Goal: Transaction & Acquisition: Subscribe to service/newsletter

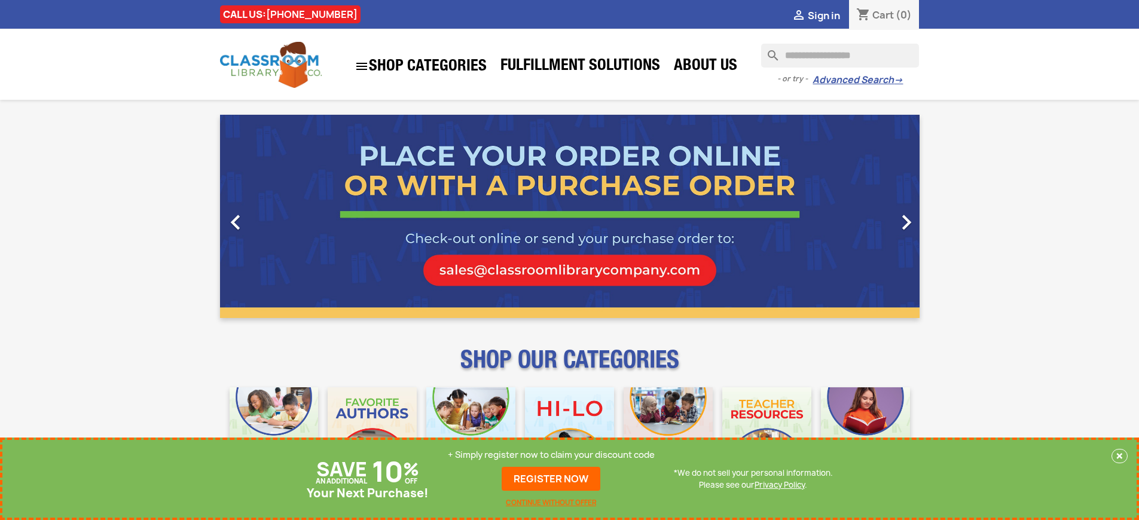
click at [551, 455] on p "+ Simply register now to claim your discount code" at bounding box center [551, 455] width 207 height 12
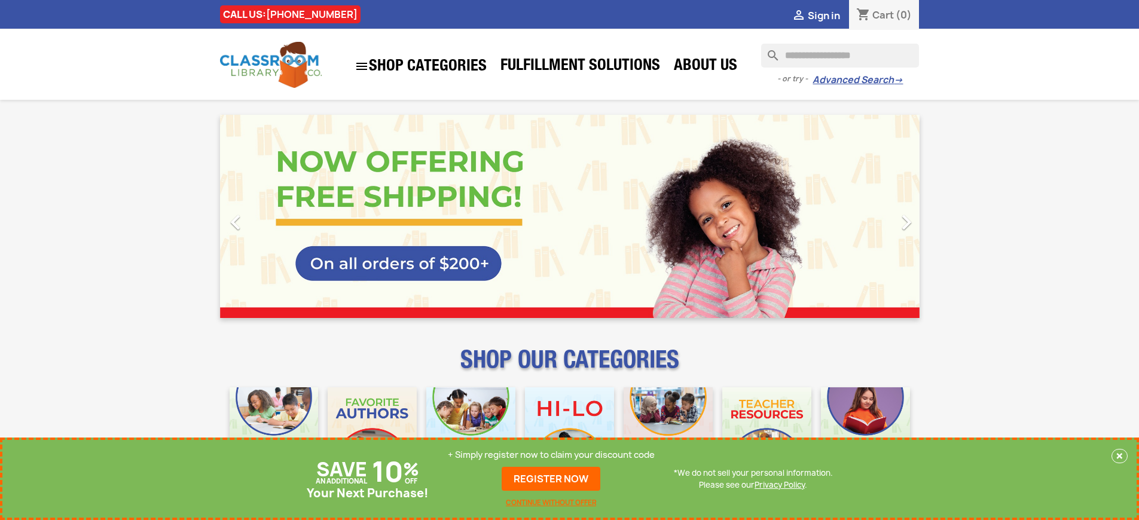
click at [551, 455] on p "+ Simply register now to claim your discount code" at bounding box center [551, 455] width 207 height 12
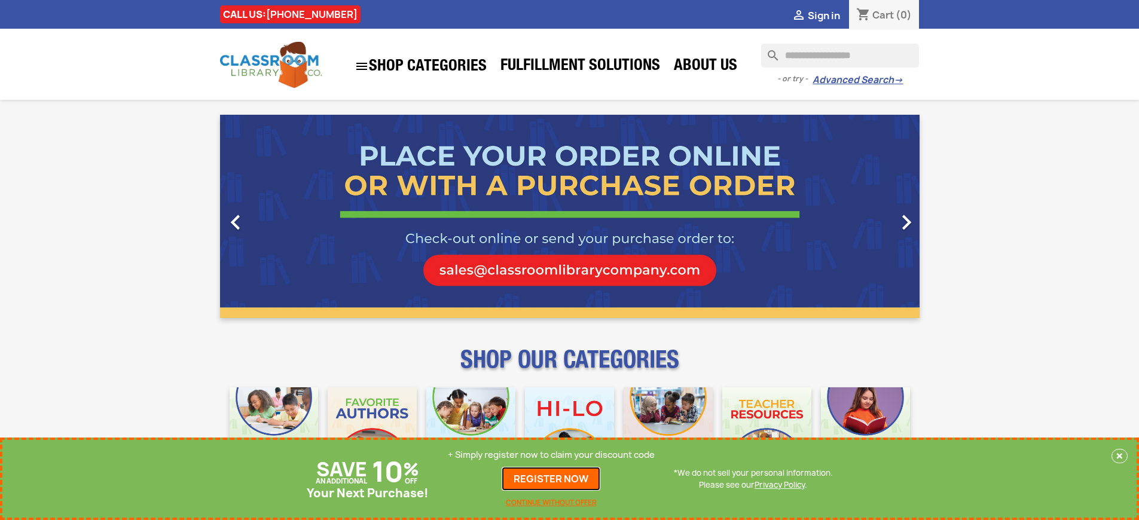
click at [551, 479] on link "REGISTER NOW" at bounding box center [551, 479] width 99 height 24
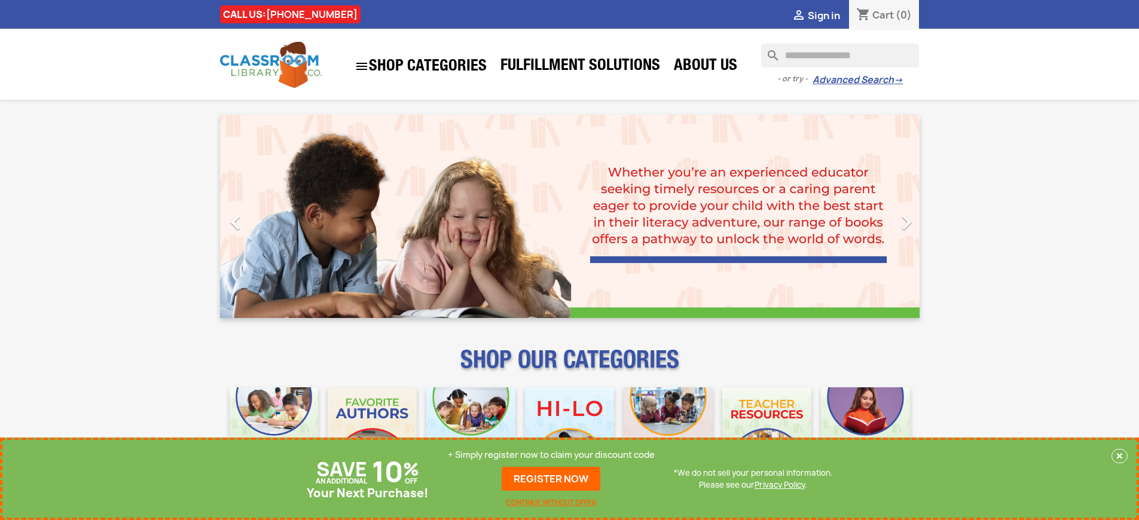
click at [551, 455] on p "+ Simply register now to claim your discount code" at bounding box center [551, 455] width 207 height 12
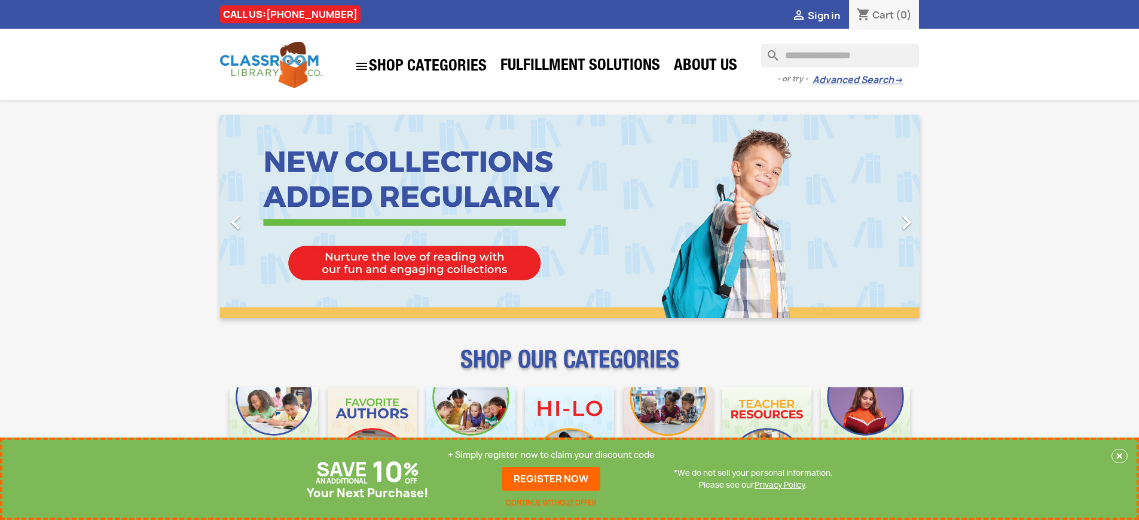
click at [551, 455] on p "+ Simply register now to claim your discount code" at bounding box center [551, 455] width 207 height 12
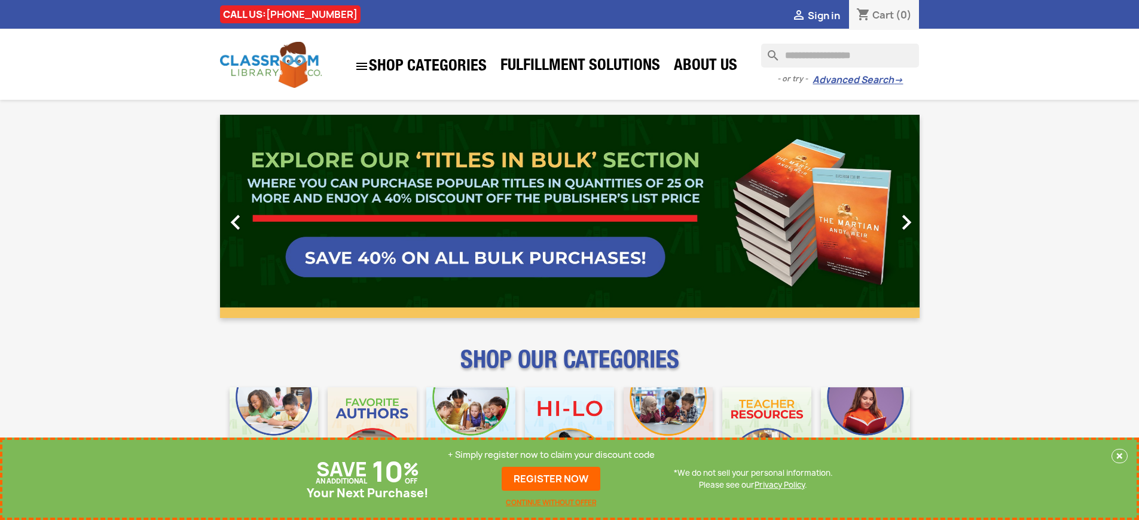
click at [551, 455] on p "+ Simply register now to claim your discount code" at bounding box center [551, 455] width 207 height 12
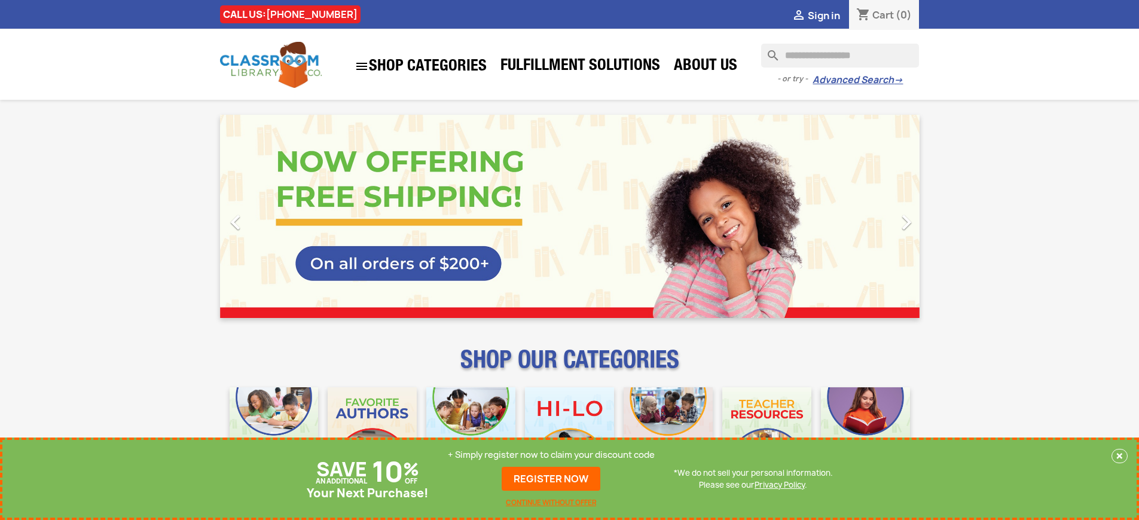
click at [551, 455] on p "+ Simply register now to claim your discount code" at bounding box center [551, 455] width 207 height 12
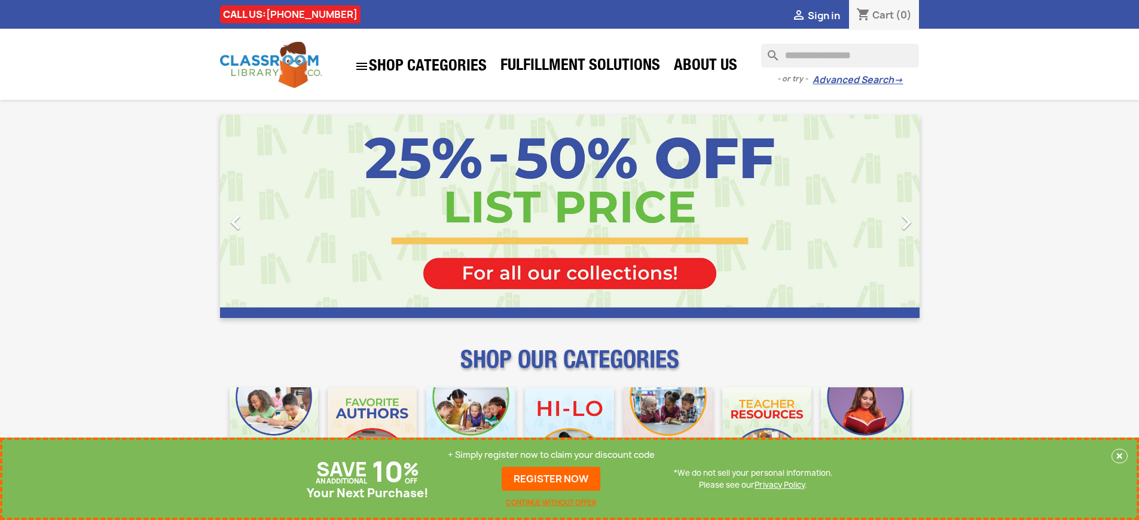
click at [551, 455] on p "+ Simply register now to claim your discount code" at bounding box center [551, 455] width 207 height 12
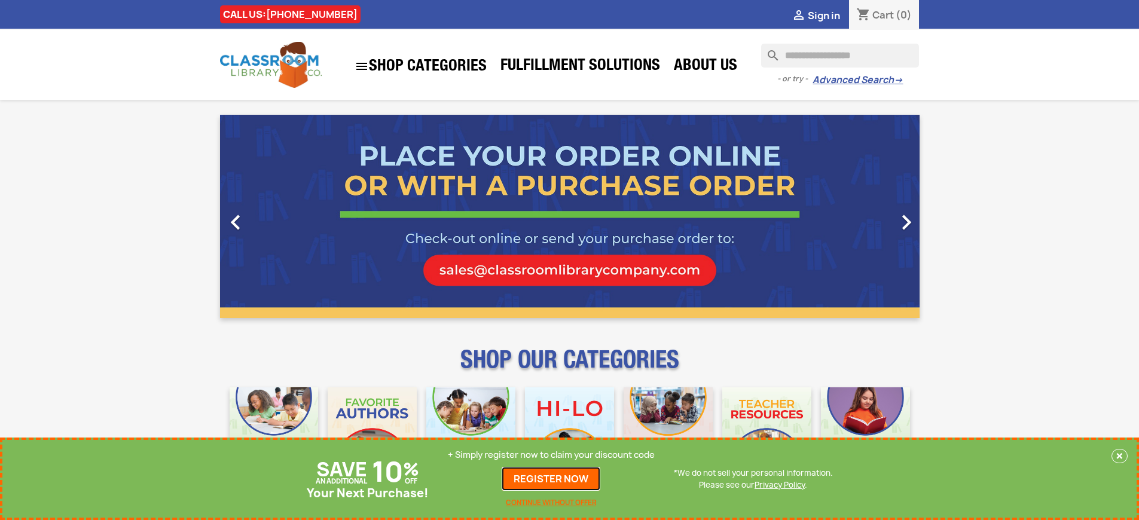
click at [551, 479] on link "REGISTER NOW" at bounding box center [551, 479] width 99 height 24
